Goal: Task Accomplishment & Management: Complete application form

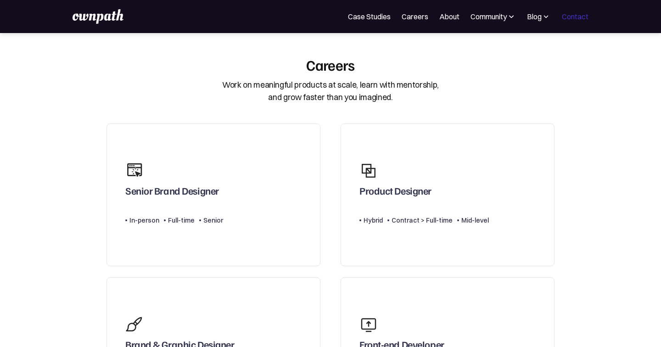
click at [580, 17] on link "Contact" at bounding box center [575, 16] width 27 height 11
click at [387, 197] on div "Product Designer" at bounding box center [396, 193] width 72 height 17
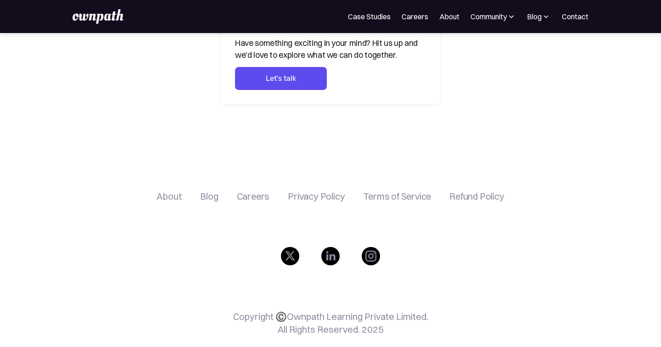
scroll to position [372, 0]
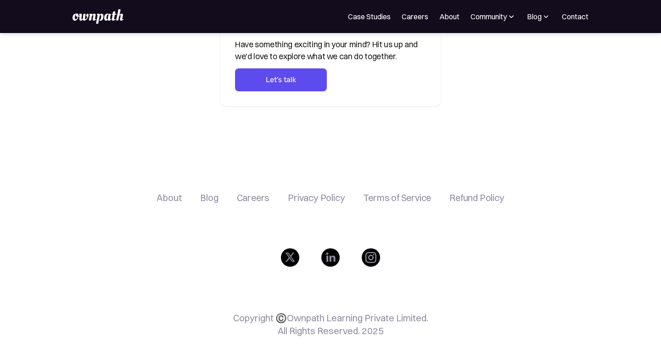
click at [169, 195] on div "About" at bounding box center [169, 197] width 25 height 11
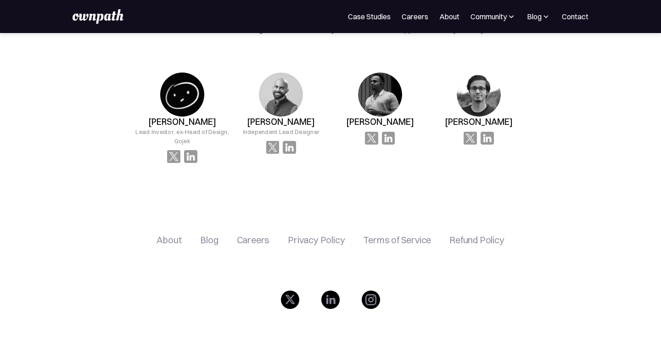
scroll to position [1542, 0]
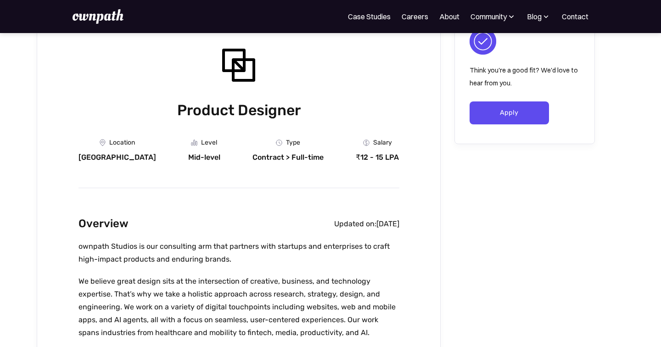
scroll to position [47, 0]
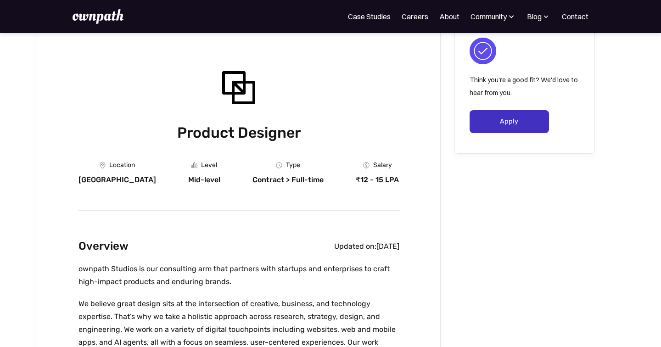
click at [483, 121] on link "Apply" at bounding box center [509, 121] width 79 height 23
